Goal: Navigation & Orientation: Find specific page/section

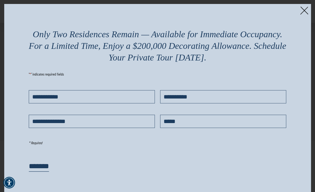
scroll to position [657, 0]
click at [307, 10] on img at bounding box center [304, 11] width 8 height 8
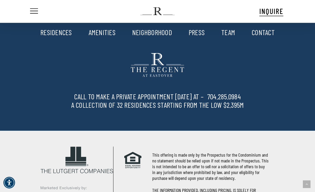
scroll to position [1131, 0]
click at [63, 37] on link "RESIDENCES" at bounding box center [56, 32] width 32 height 9
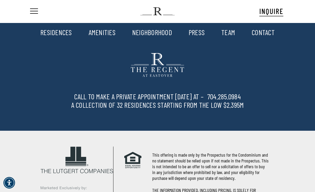
scroll to position [1147, 0]
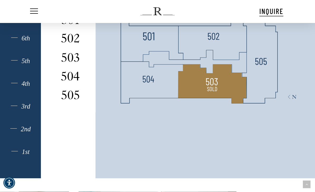
scroll to position [348, 0]
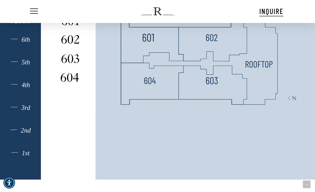
click at [213, 94] on img at bounding box center [212, 88] width 12 height 12
click at [260, 70] on img at bounding box center [258, 65] width 27 height 12
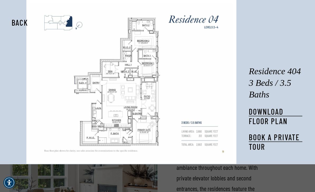
scroll to position [0, 0]
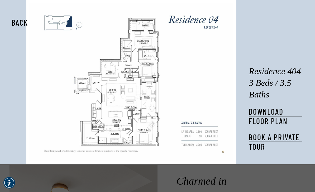
click at [51, 28] on img at bounding box center [131, 81] width 204 height 157
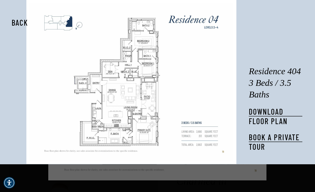
click at [51, 30] on img at bounding box center [131, 81] width 204 height 157
click at [50, 28] on img at bounding box center [131, 81] width 204 height 157
click at [23, 22] on button "Back" at bounding box center [19, 22] width 33 height 12
